Goal: Task Accomplishment & Management: Manage account settings

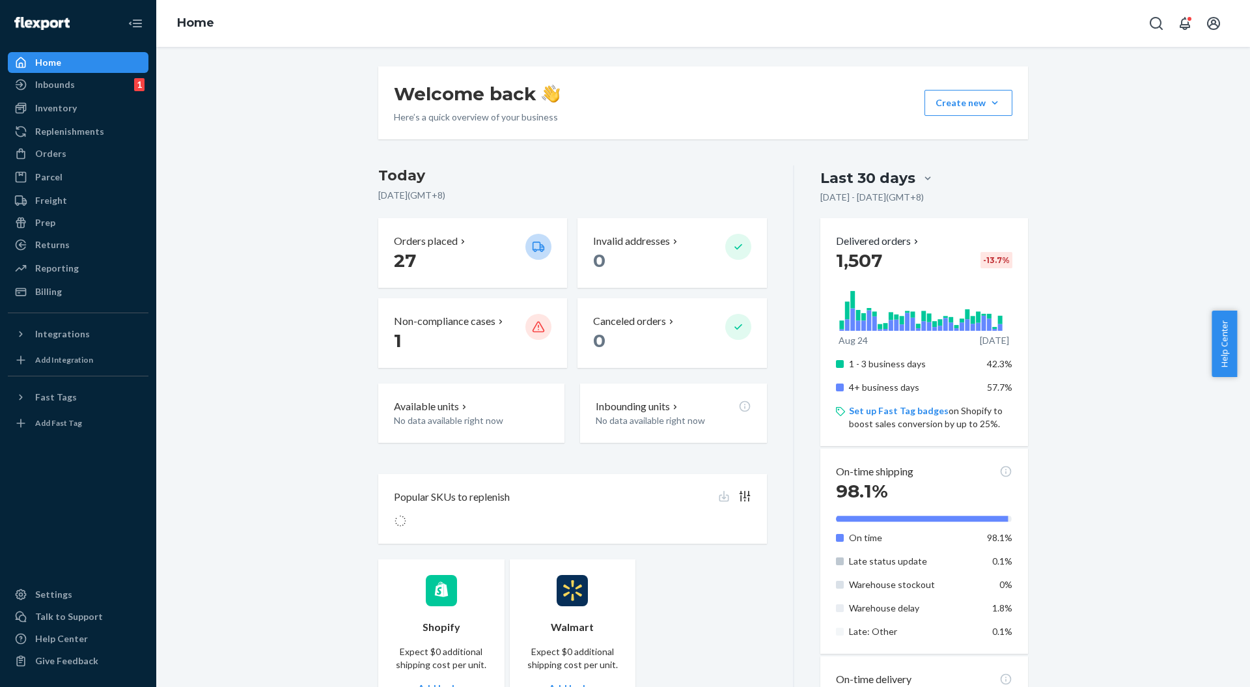
click at [64, 153] on div "Orders" at bounding box center [78, 153] width 138 height 18
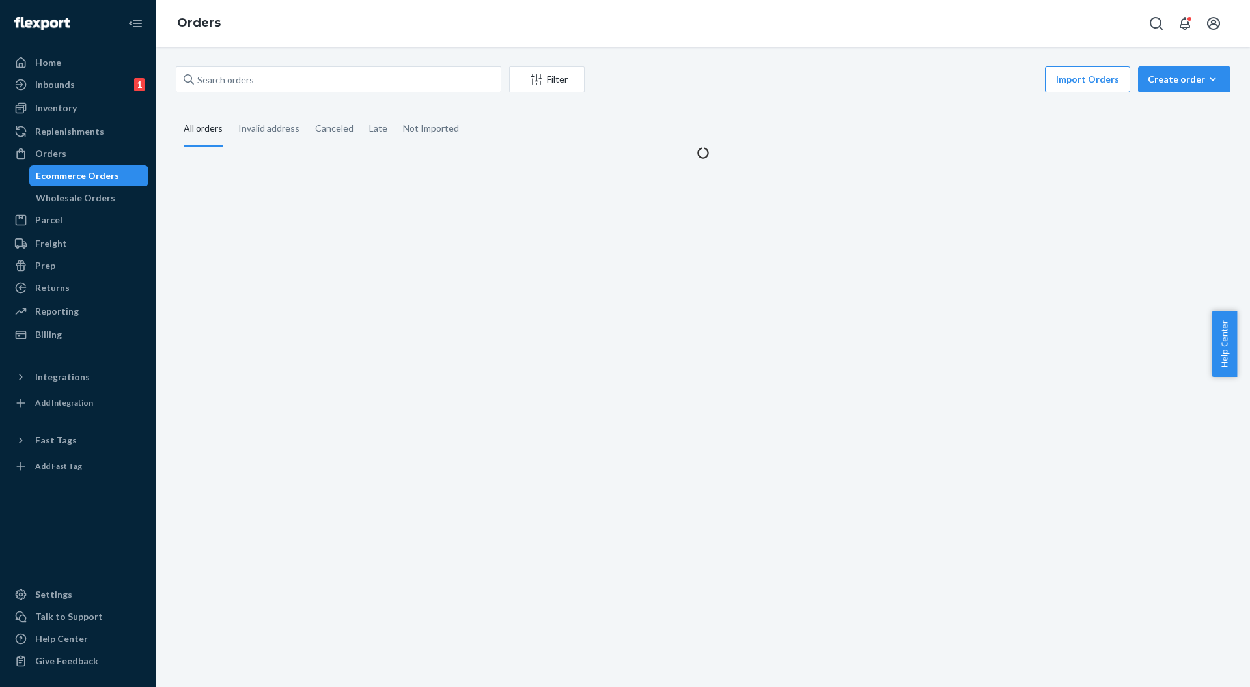
click at [64, 193] on div "Wholesale Orders" at bounding box center [75, 197] width 79 height 13
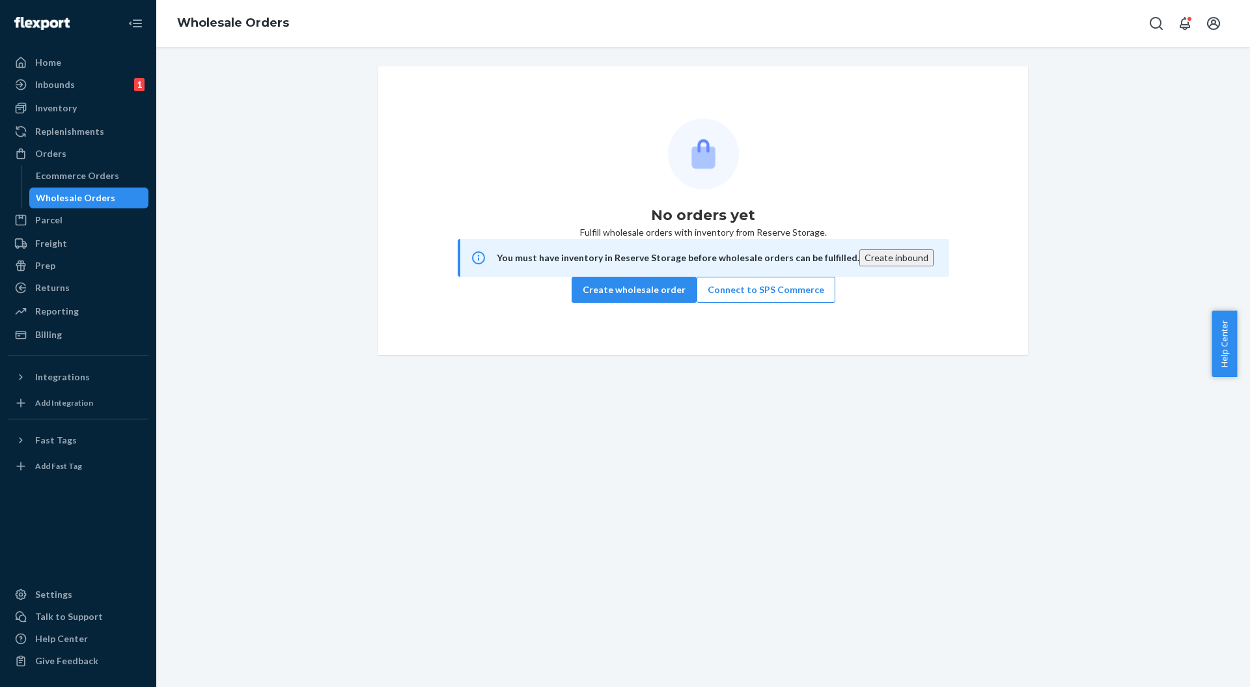
click at [618, 303] on button "Create wholesale order" at bounding box center [633, 290] width 125 height 26
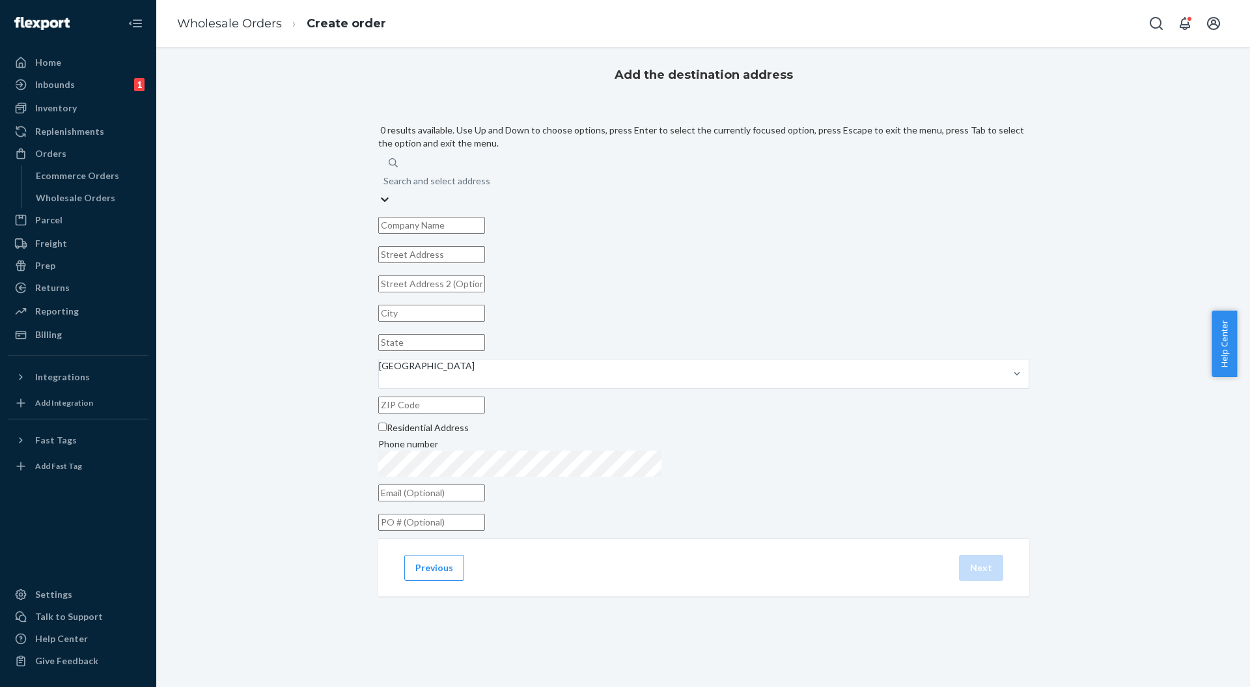
click at [647, 169] on div "Search and select address" at bounding box center [703, 180] width 651 height 23
click at [385, 174] on input "0 results available. Use Up and Down to choose options, press Enter to select t…" at bounding box center [383, 180] width 1 height 13
click at [490, 174] on div "Search and select address" at bounding box center [436, 180] width 107 height 13
click at [385, 174] on input "0 results available. Use Up and Down to choose options, press Enter to select t…" at bounding box center [383, 180] width 1 height 13
click at [490, 174] on div "Search and select address" at bounding box center [436, 180] width 107 height 13
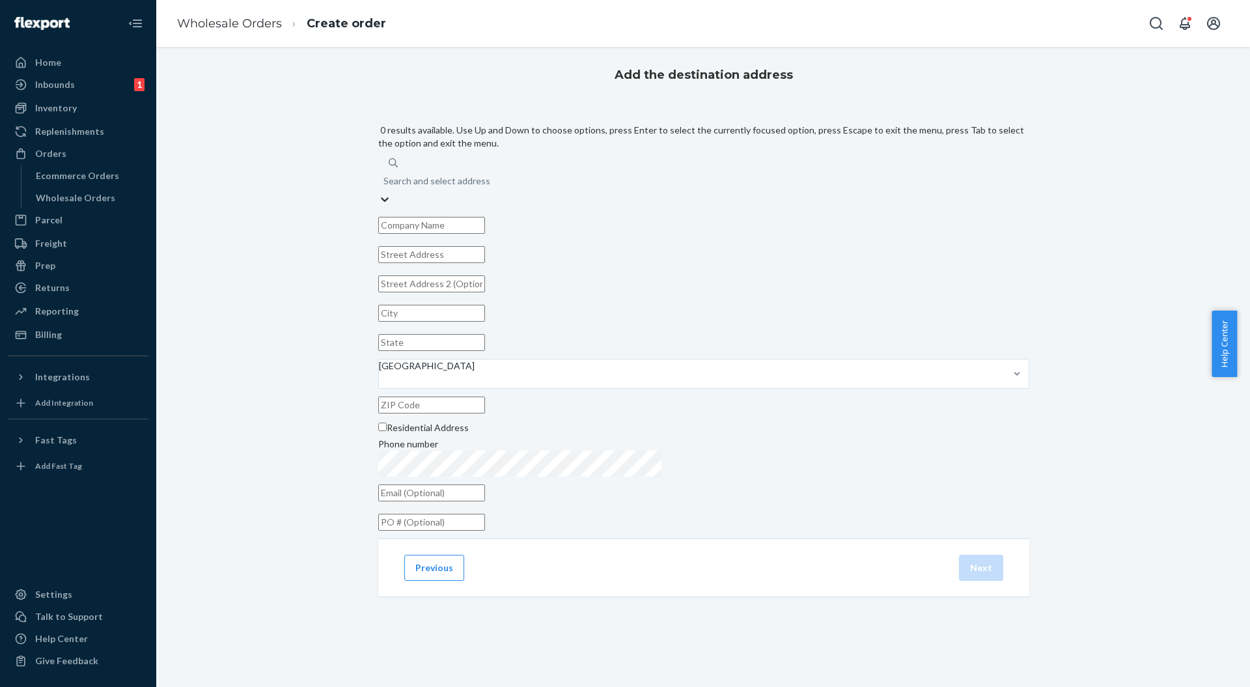
click at [385, 174] on input "0 results available. Use Up and Down to choose options, press Enter to select t…" at bounding box center [383, 180] width 1 height 13
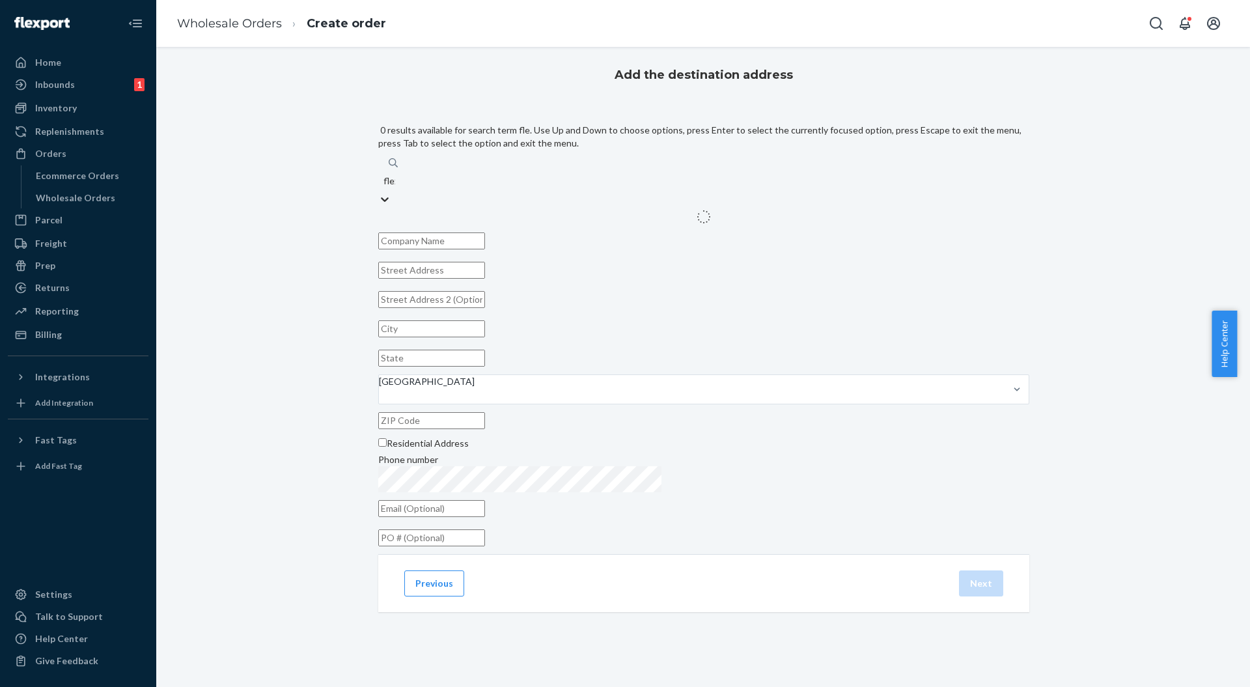
type input "flexp"
click at [674, 209] on div "flexport c/o flexport [STREET_ADDRESS]" at bounding box center [703, 215] width 651 height 13
click at [404, 174] on input "flexp" at bounding box center [393, 180] width 21 height 13
type input "flexport"
type input "Highland"
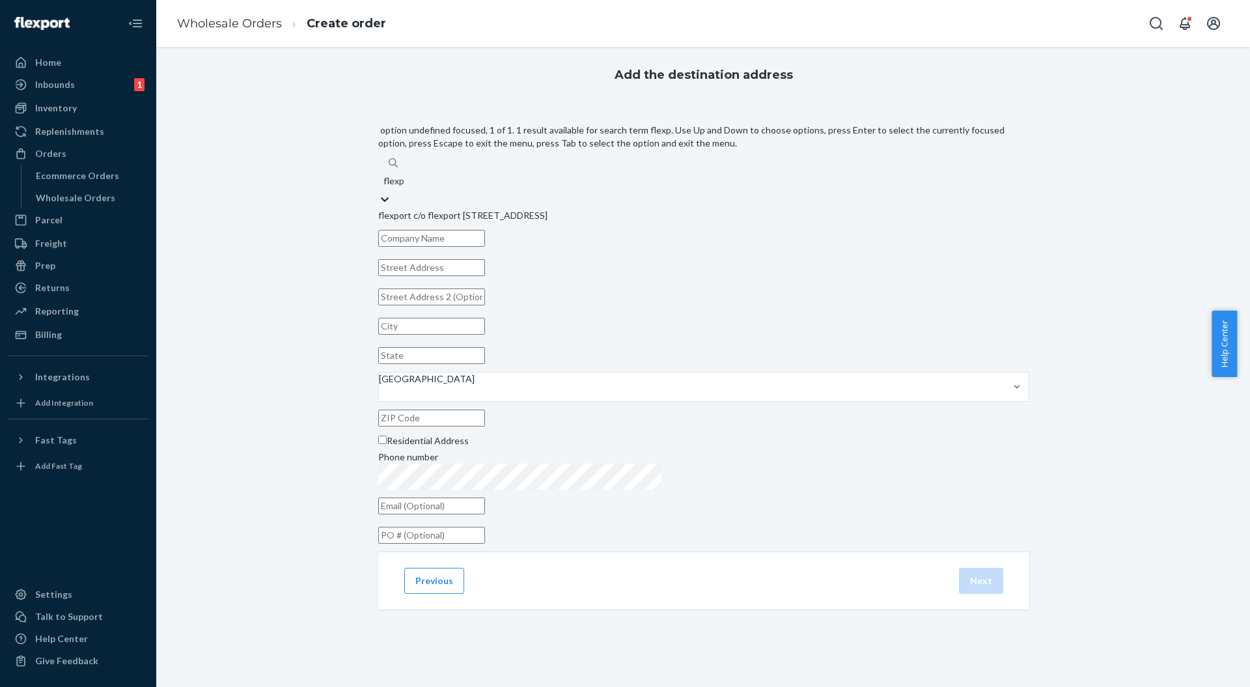
type input "CA"
type input "92346"
type input "[STREET_ADDRESS]"
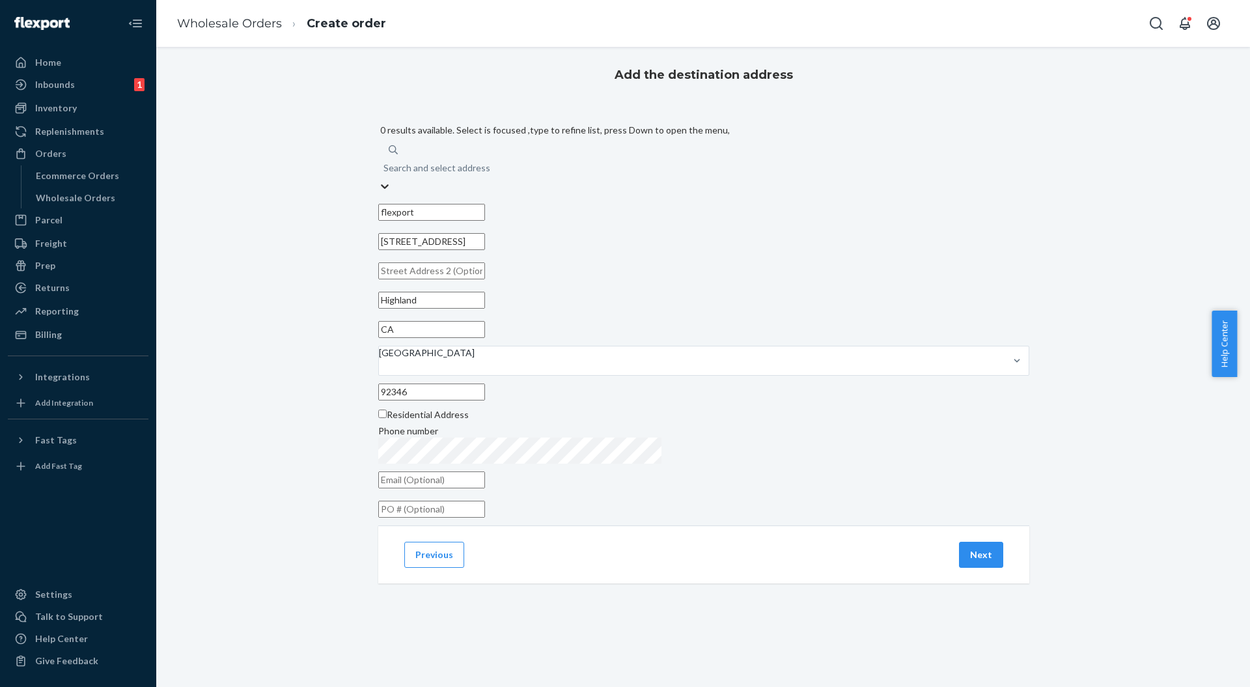
click at [968, 559] on button "Next" at bounding box center [981, 554] width 44 height 26
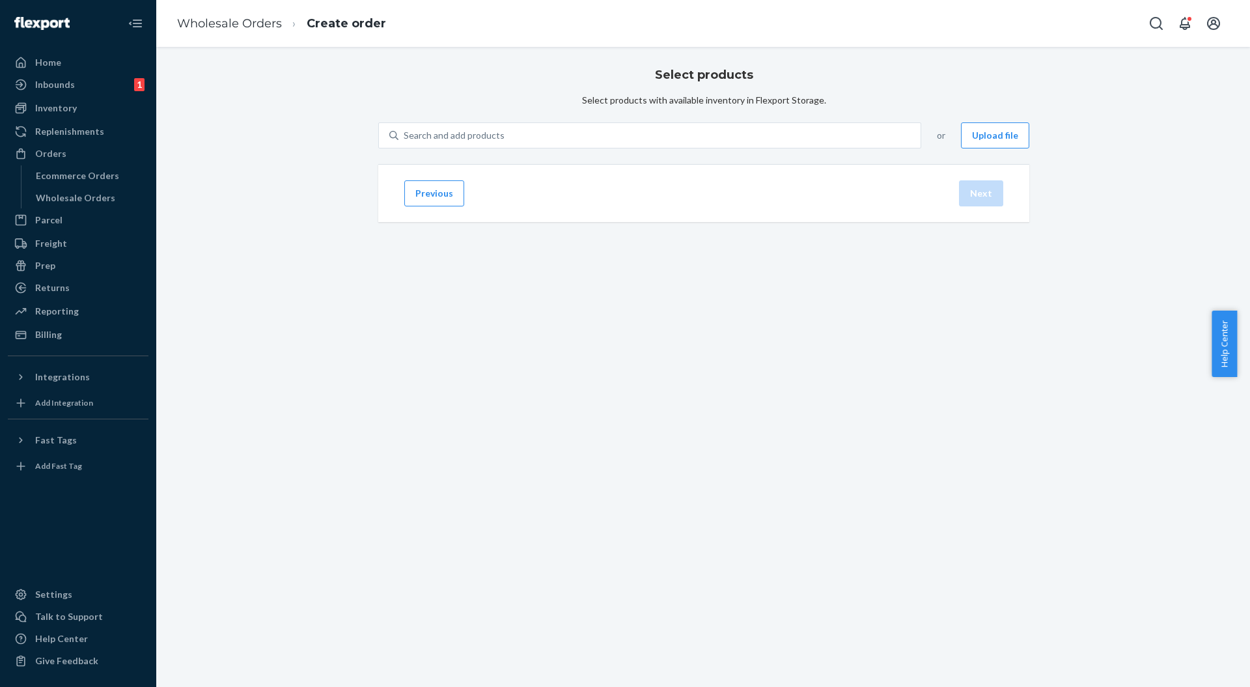
click at [607, 147] on div "Search and add products" at bounding box center [659, 135] width 522 height 23
click at [405, 142] on input "Search and add products" at bounding box center [404, 135] width 1 height 13
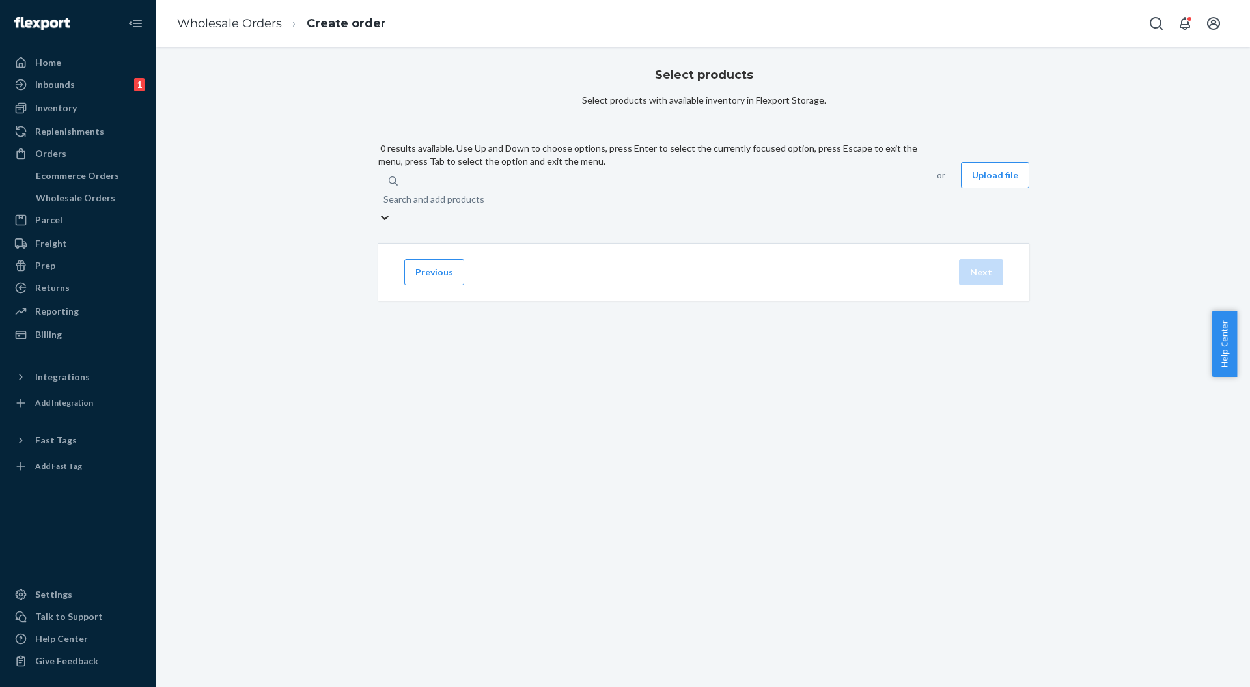
click at [607, 187] on div "Search and add products" at bounding box center [649, 198] width 543 height 23
click at [385, 193] on input "0 results available. Use Up and Down to choose options, press Enter to select t…" at bounding box center [383, 199] width 1 height 13
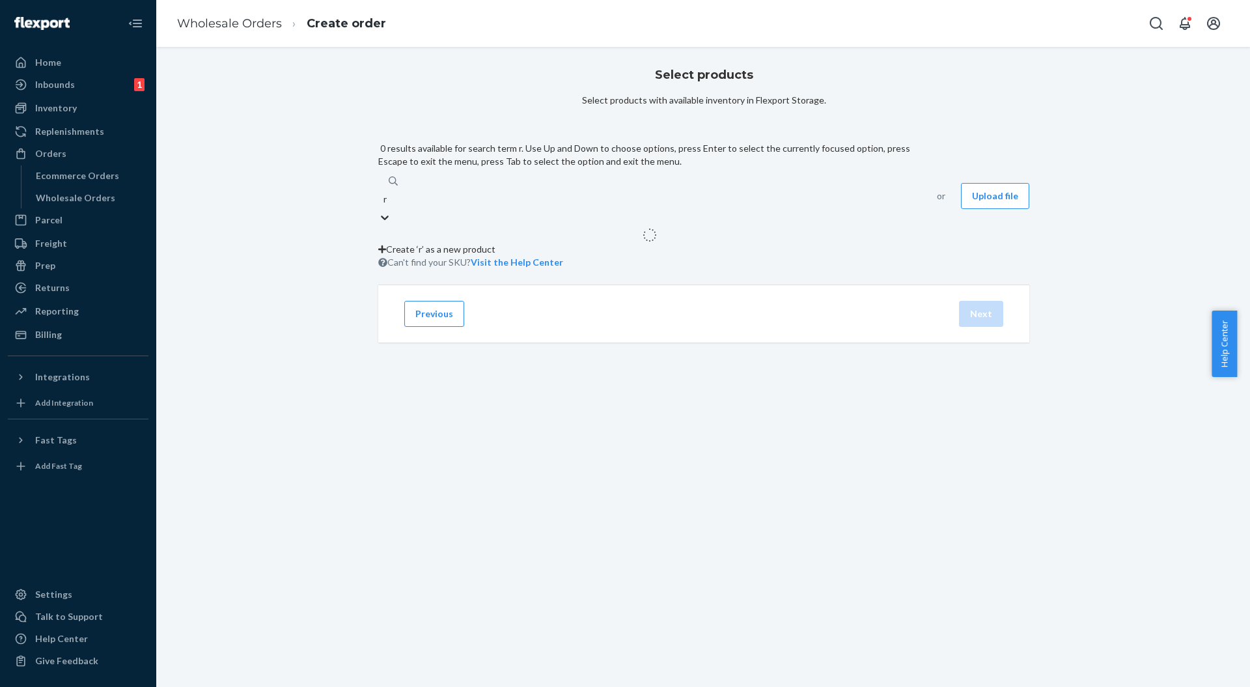
type input "rr"
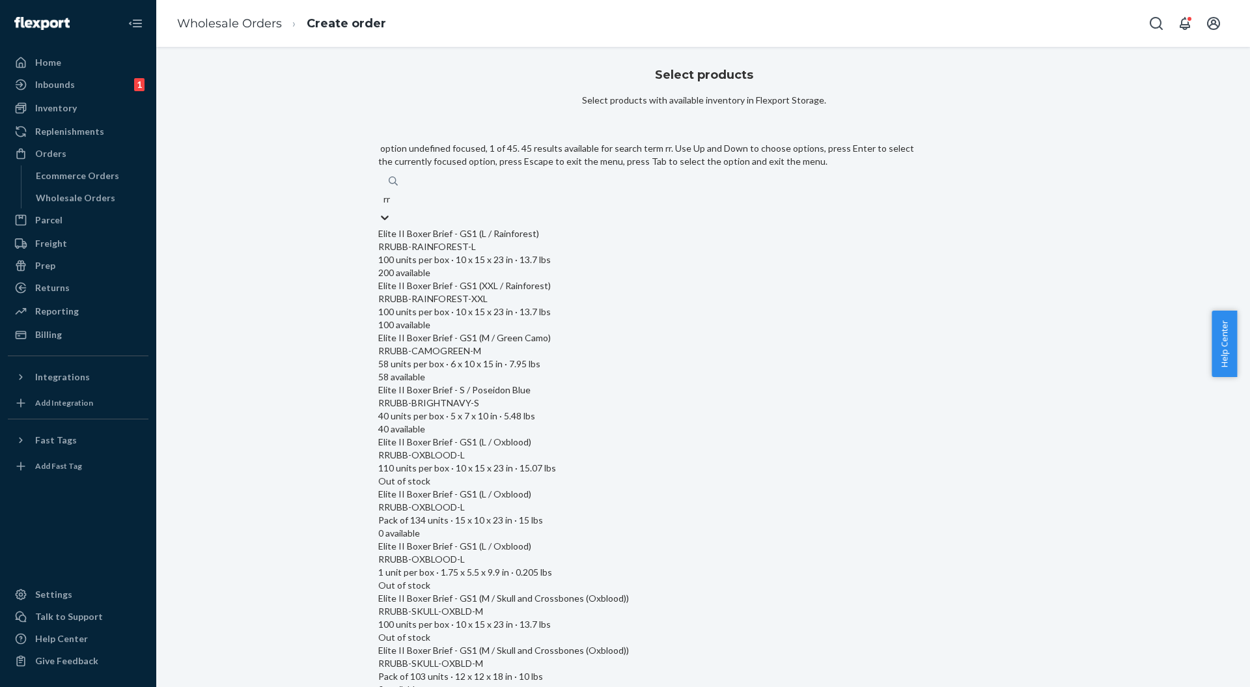
click at [622, 240] on div "RRUBB-RAINFOREST-L" at bounding box center [649, 246] width 543 height 13
click at [392, 206] on input "rr" at bounding box center [387, 199] width 8 height 13
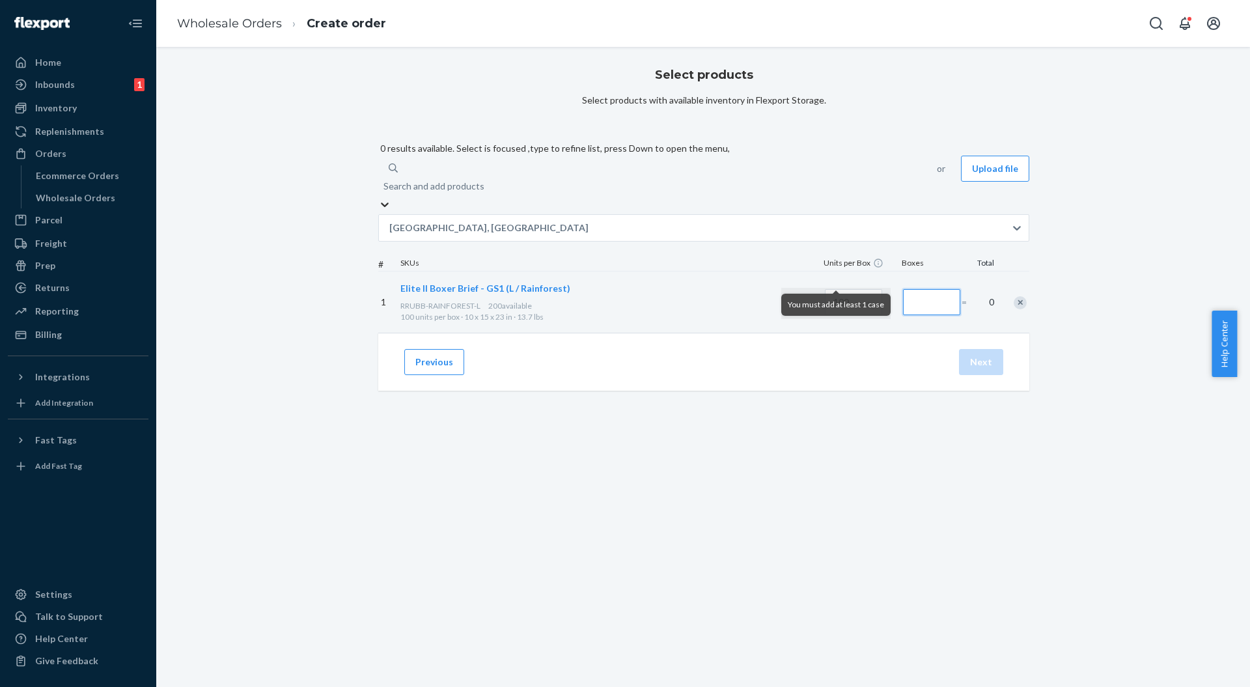
click at [903, 289] on input "Number of boxes" at bounding box center [931, 302] width 57 height 26
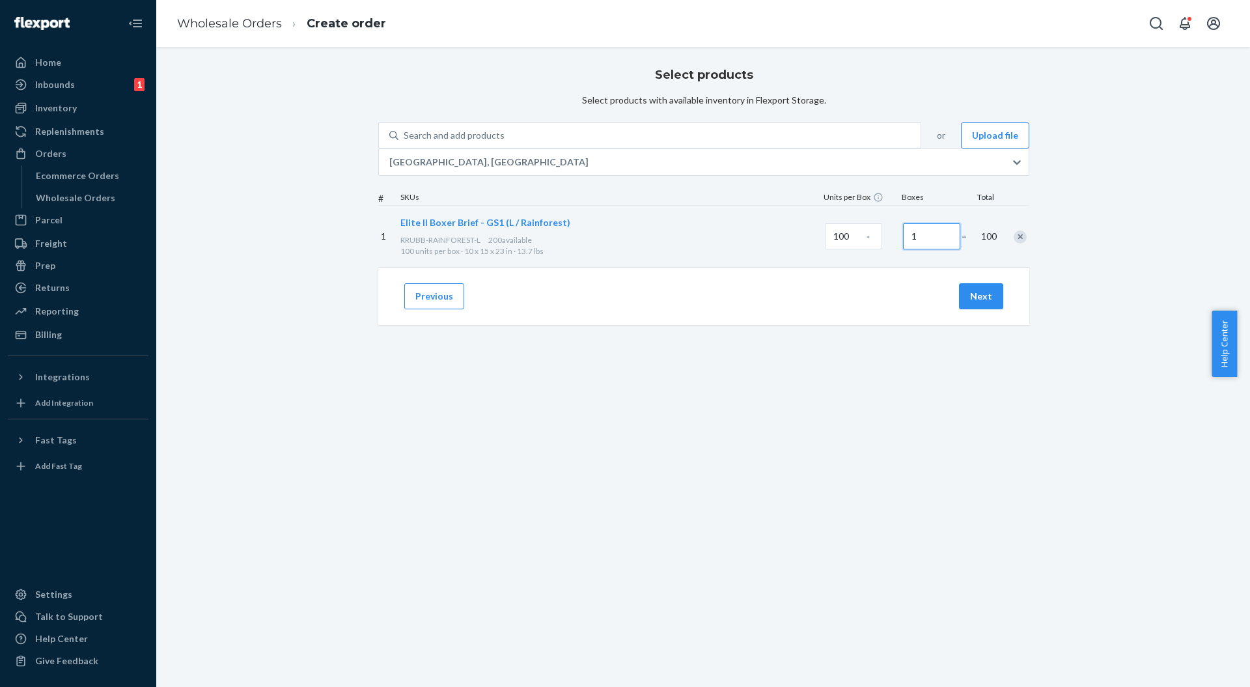
type input "1"
click at [786, 267] on div "Select products Select products with available inventory in Flexport Storage. S…" at bounding box center [703, 164] width 651 height 206
click at [985, 309] on button "Next" at bounding box center [981, 296] width 44 height 26
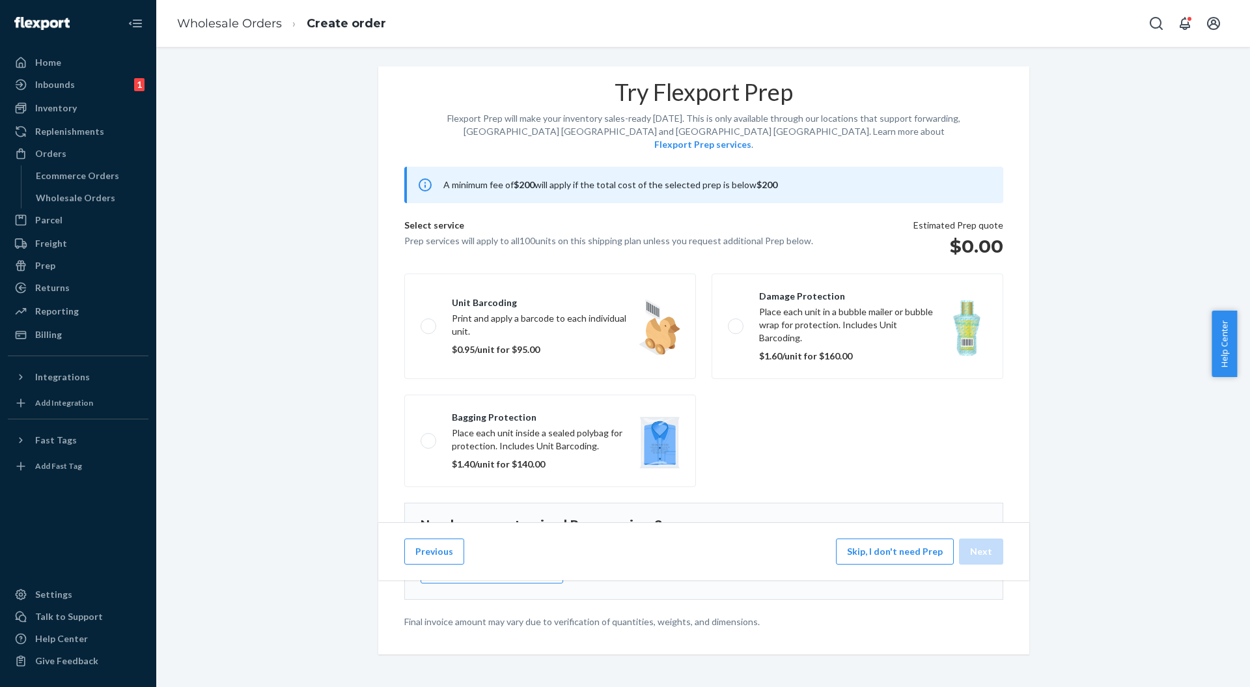
scroll to position [83, 0]
click at [883, 564] on button "Skip, I don't need Prep" at bounding box center [895, 551] width 118 height 26
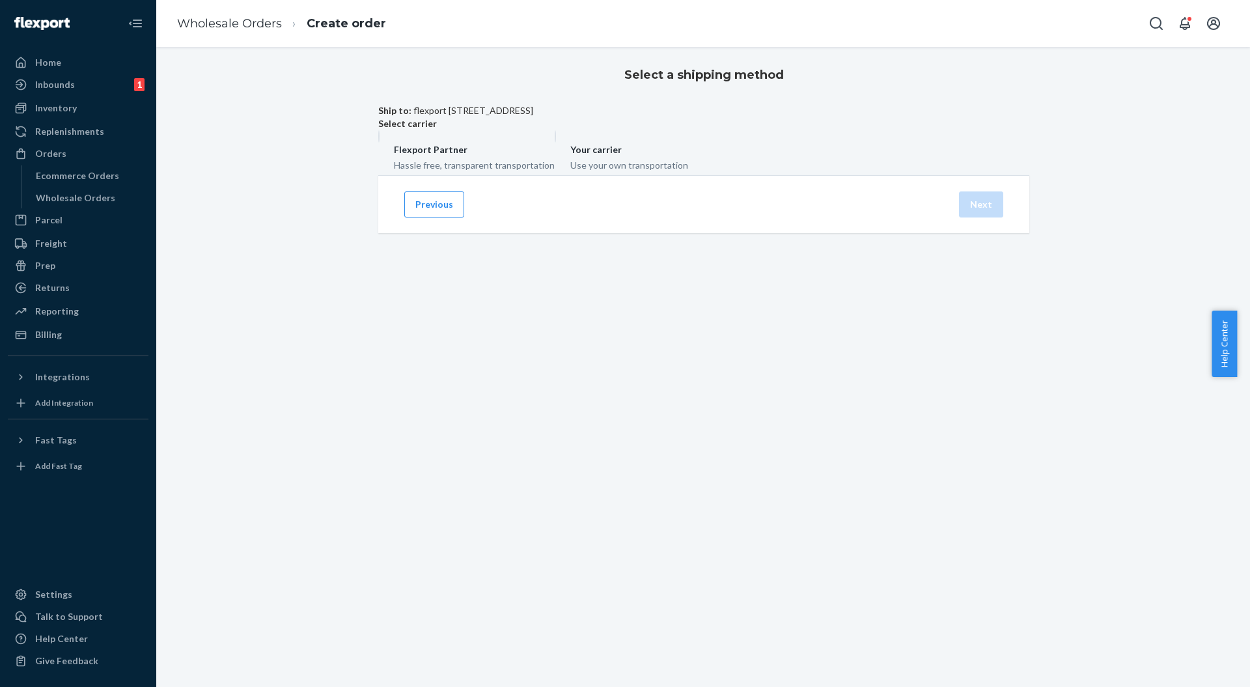
click at [688, 172] on div "Use your own transportation" at bounding box center [629, 164] width 118 height 16
click at [563, 139] on input "Your carrier Use your own transportation" at bounding box center [558, 134] width 8 height 8
radio input "true"
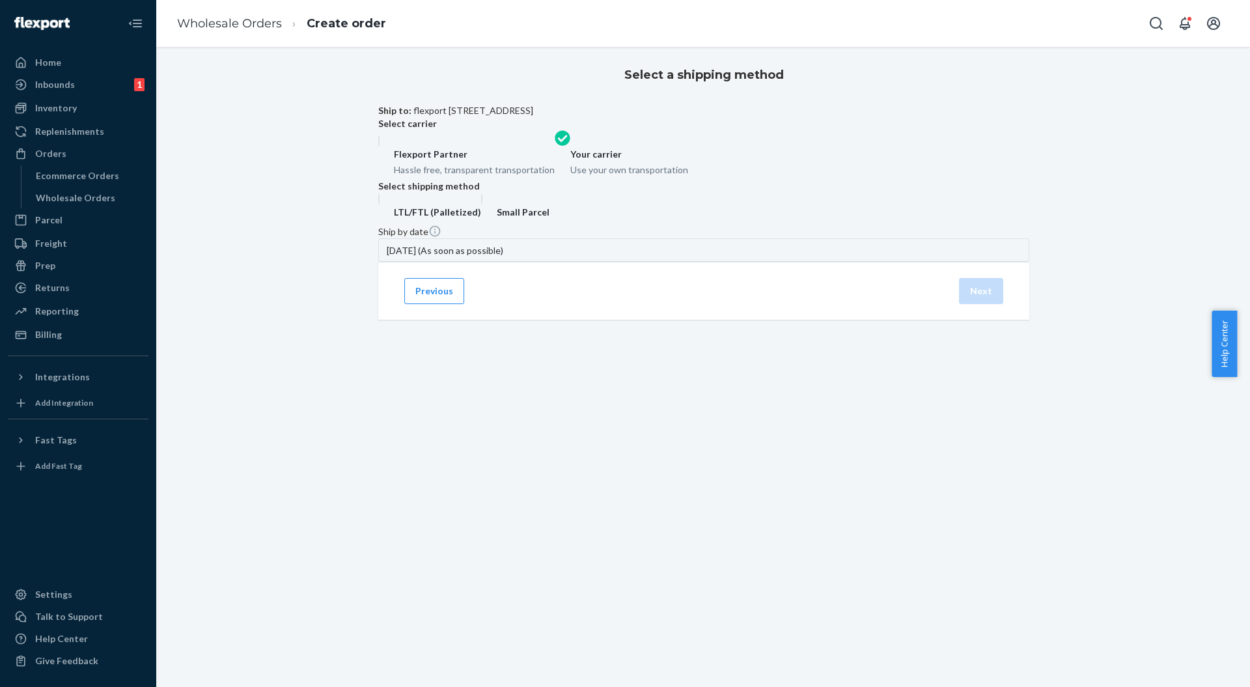
click at [476, 219] on div "LTL/FTL (Palletized)" at bounding box center [437, 212] width 87 height 13
click at [387, 201] on input "LTL/FTL (Palletized)" at bounding box center [382, 197] width 8 height 8
radio input "true"
click at [966, 309] on button "Next" at bounding box center [981, 296] width 44 height 26
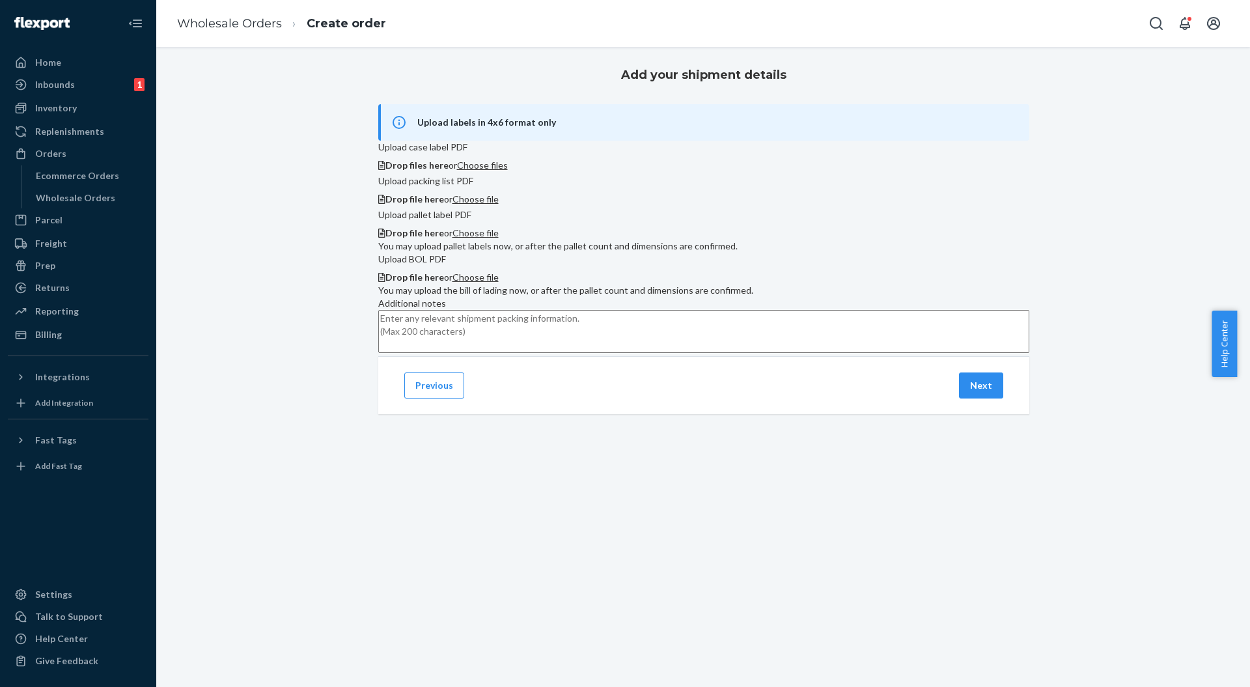
scroll to position [124, 0]
click at [438, 398] on button "Previous" at bounding box center [434, 385] width 60 height 26
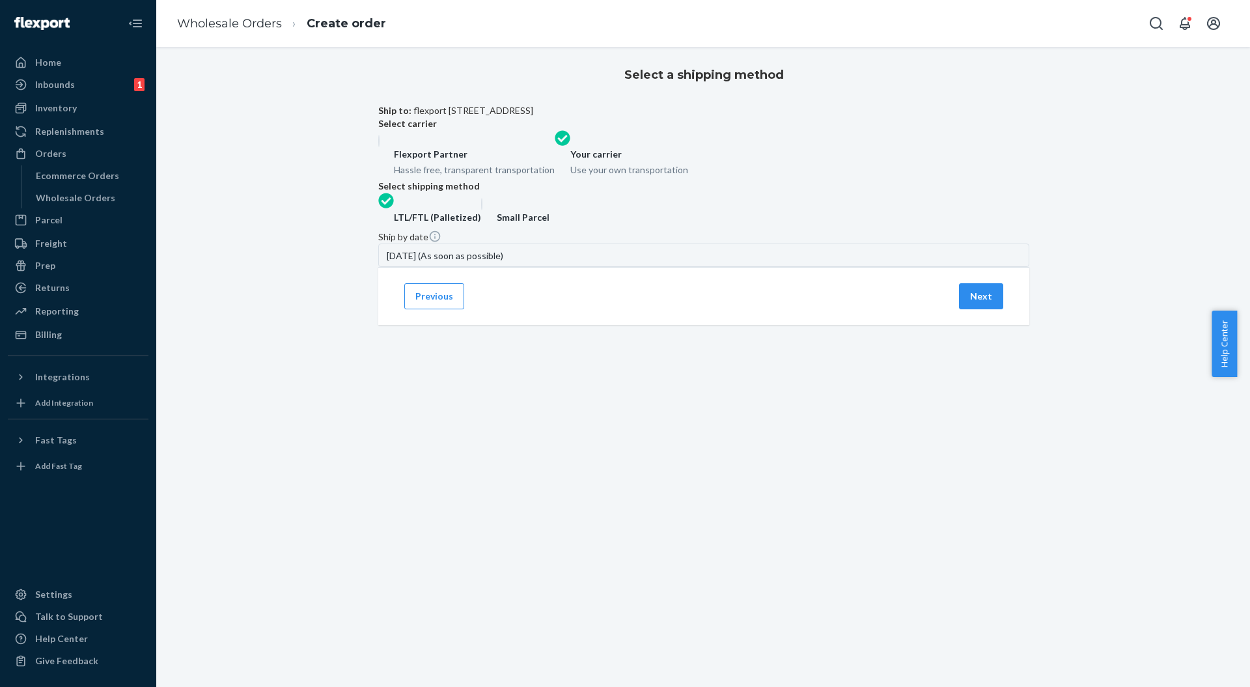
scroll to position [0, 0]
click at [431, 309] on button "Previous" at bounding box center [434, 296] width 60 height 26
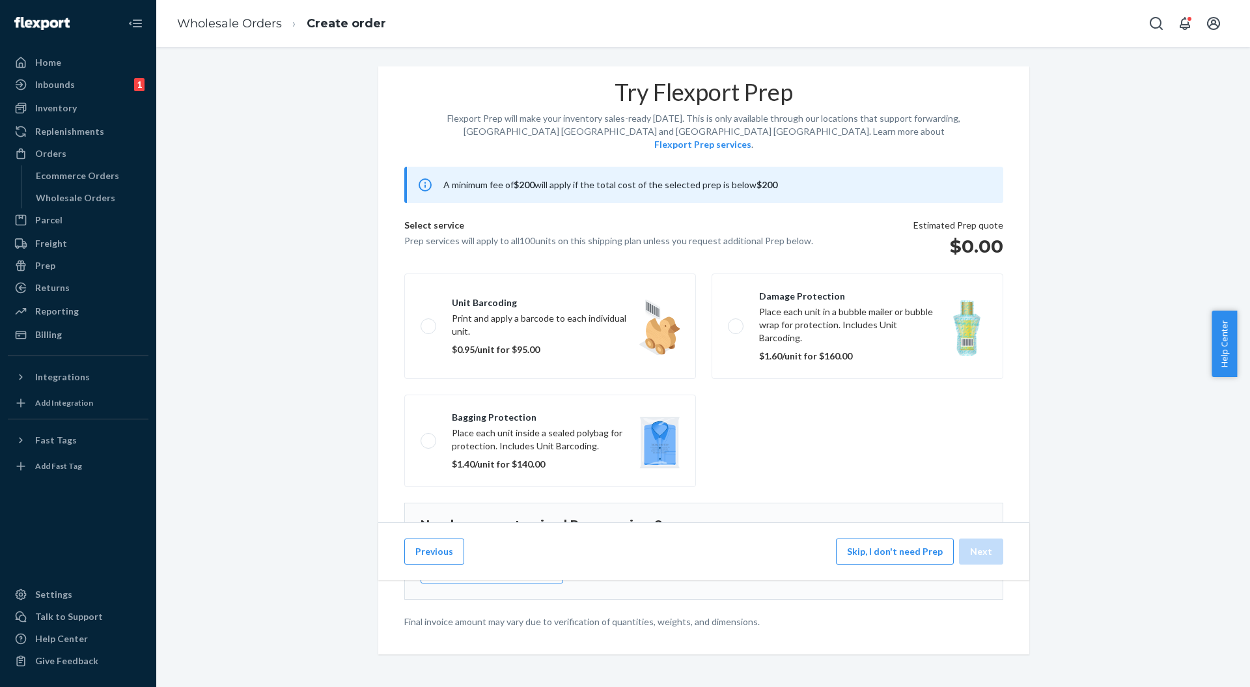
click at [432, 564] on button "Previous" at bounding box center [434, 551] width 60 height 26
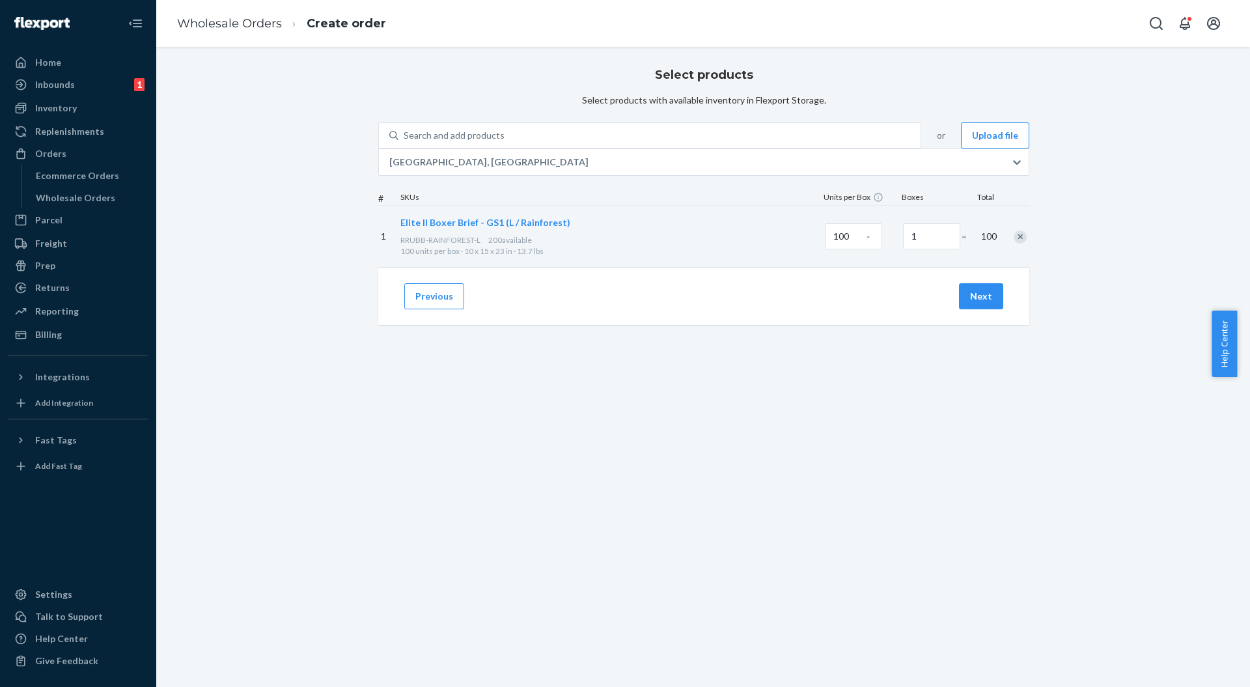
click at [440, 356] on div "Select products Select products with available inventory in Flexport Storage. S…" at bounding box center [703, 208] width 650 height 295
click at [433, 325] on div "Previous Next" at bounding box center [703, 296] width 651 height 58
click at [420, 325] on div "Previous Next" at bounding box center [703, 296] width 651 height 58
click at [423, 309] on button "Previous" at bounding box center [434, 296] width 60 height 26
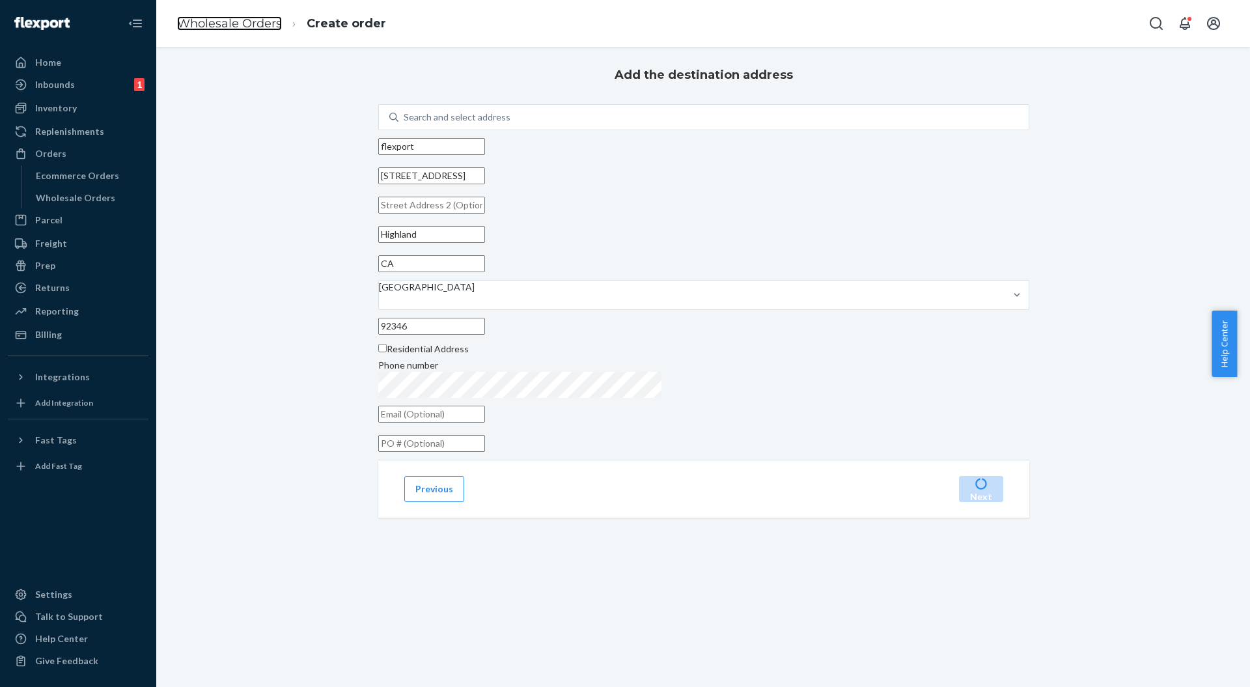
drag, startPoint x: 226, startPoint y: 26, endPoint x: 245, endPoint y: 49, distance: 29.2
click at [226, 26] on link "Wholesale Orders" at bounding box center [229, 23] width 105 height 14
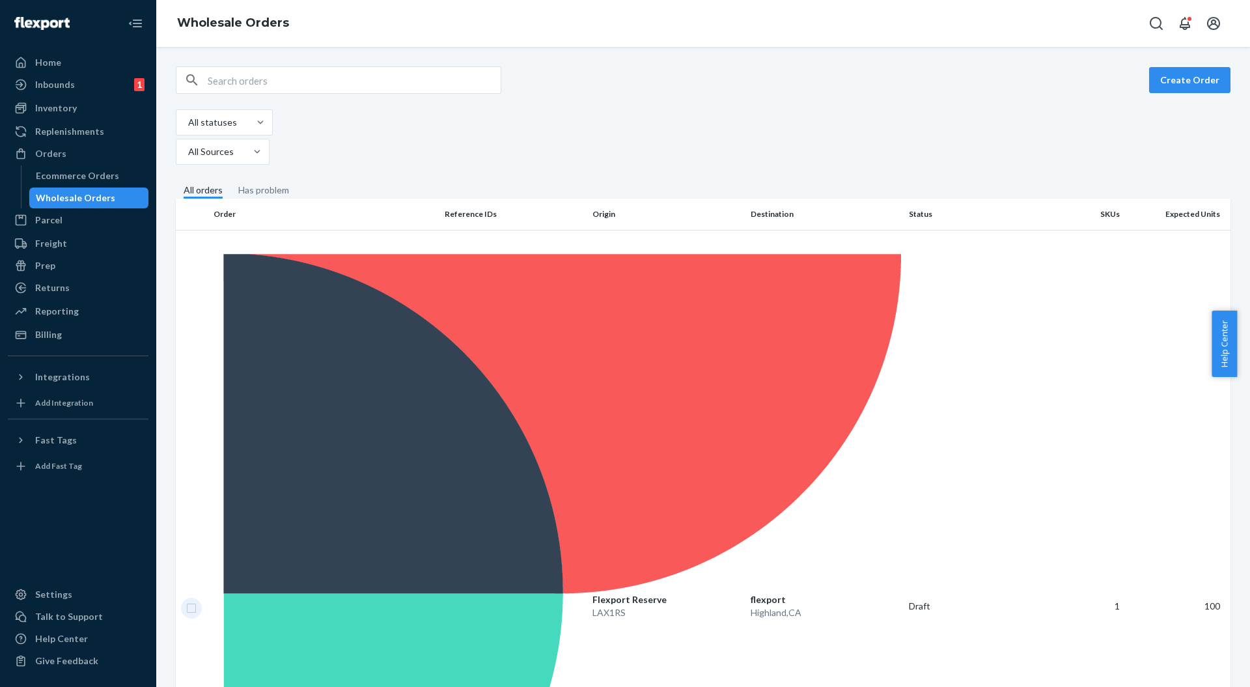
click at [189, 599] on input "checkbox" at bounding box center [191, 606] width 10 height 14
checkbox input "true"
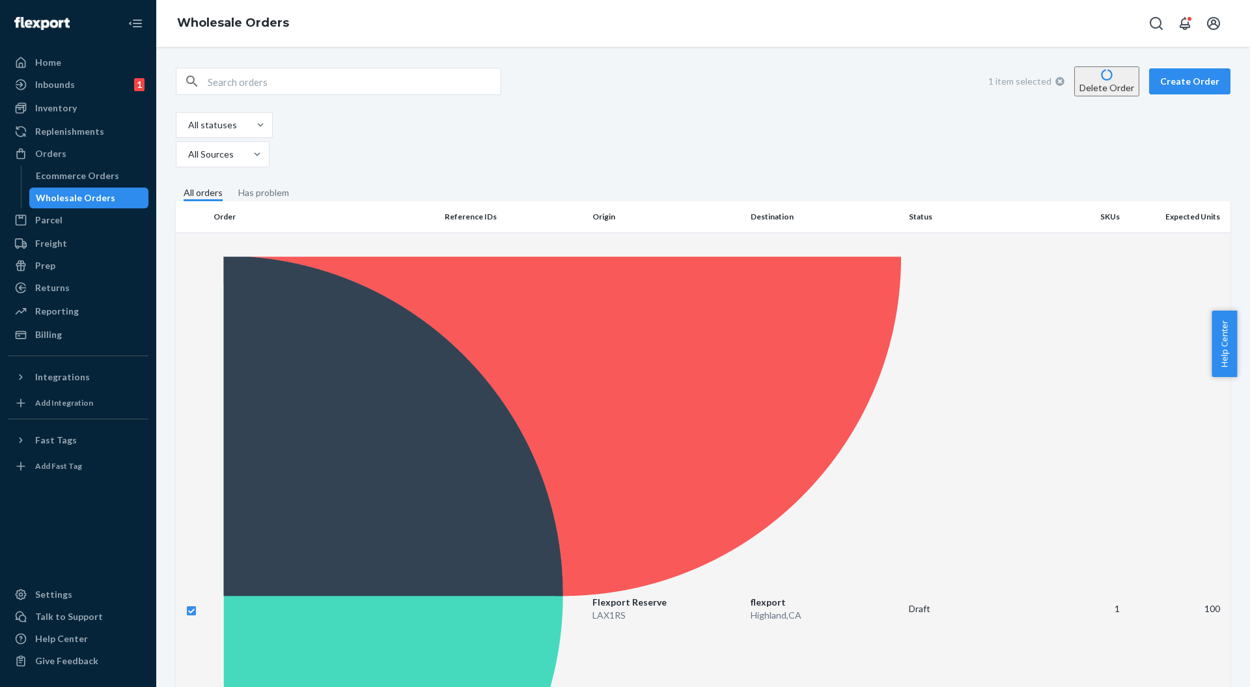
click at [1095, 85] on button "Delete Order" at bounding box center [1106, 81] width 65 height 30
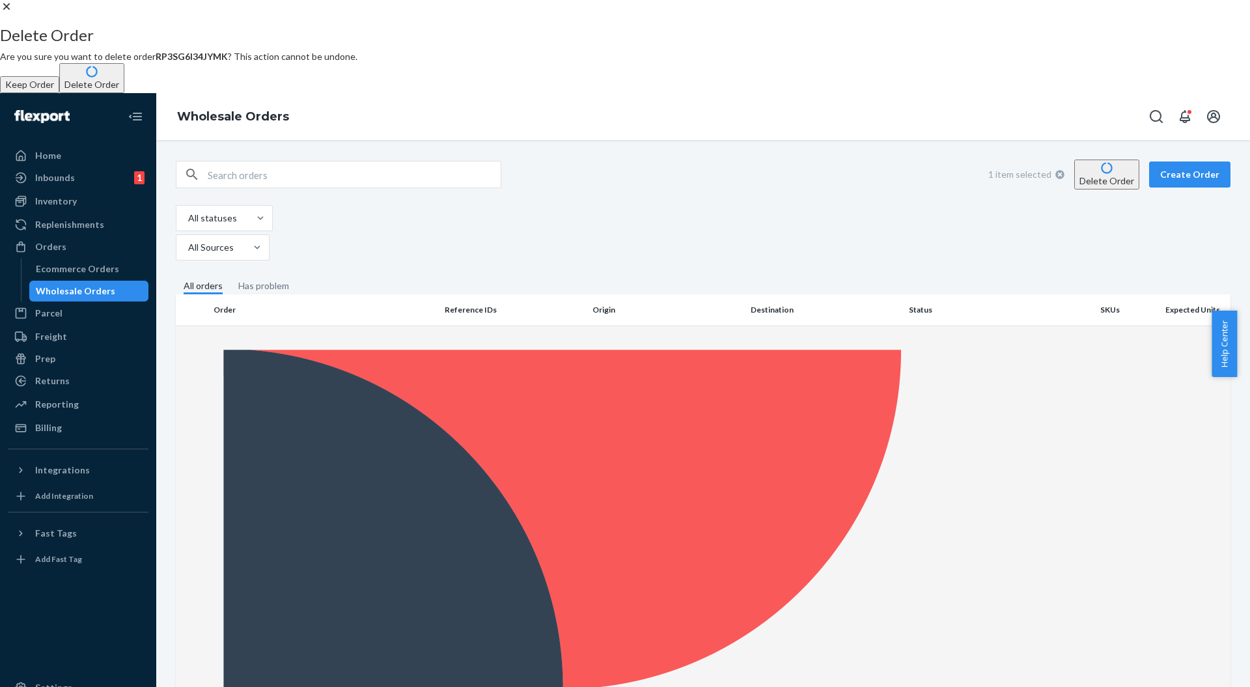
click at [124, 93] on button "Delete Order" at bounding box center [91, 78] width 65 height 30
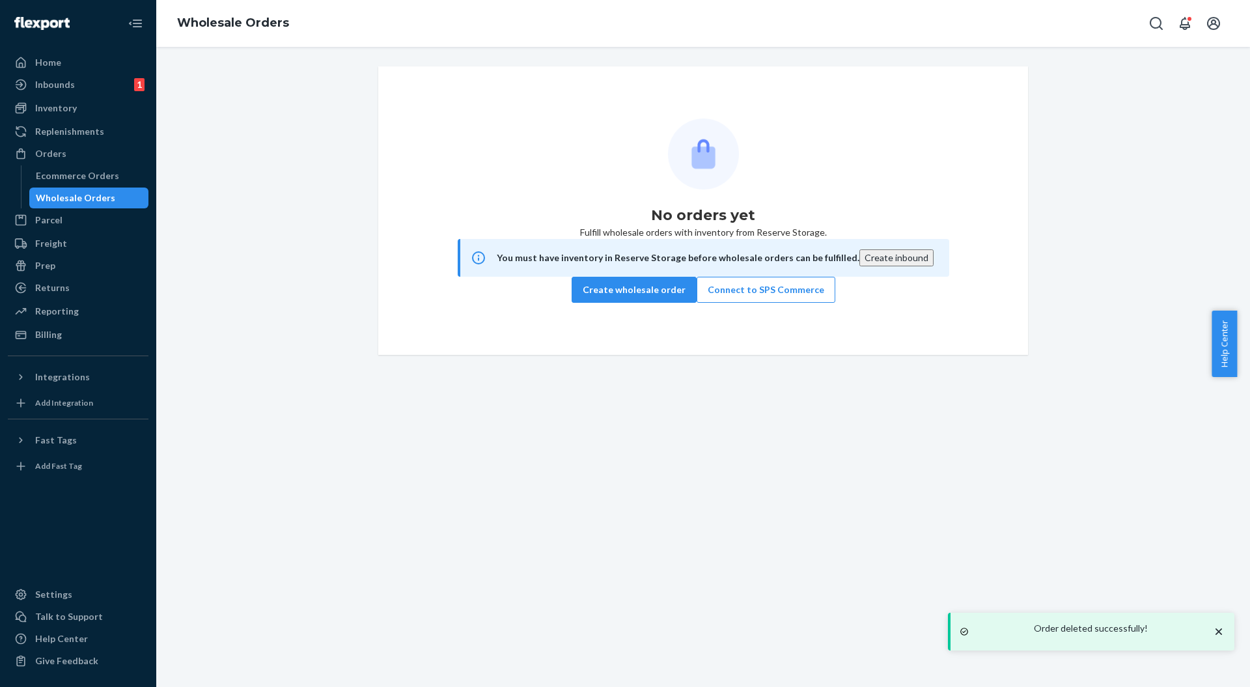
click at [713, 355] on div "No orders yet Fulfill wholesale orders with inventory from Reserve Storage. You…" at bounding box center [703, 210] width 650 height 288
click at [1214, 625] on div "Order deleted successfully!" at bounding box center [1091, 631] width 273 height 27
click at [1213, 637] on icon "close toast" at bounding box center [1218, 631] width 13 height 13
click at [361, 355] on div "No orders yet Fulfill wholesale orders with inventory from Reserve Storage. You…" at bounding box center [703, 210] width 1074 height 288
click at [639, 459] on div "No orders yet Fulfill wholesale orders with inventory from Reserve Storage. You…" at bounding box center [702, 367] width 1093 height 640
